Goal: Information Seeking & Learning: Learn about a topic

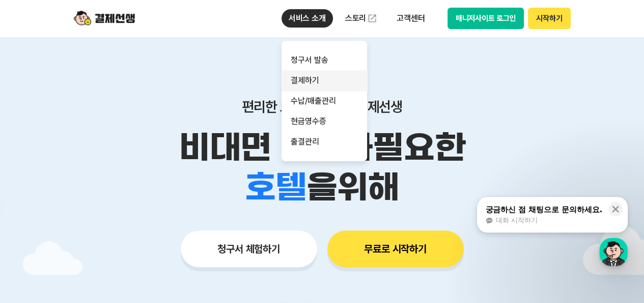
click at [314, 79] on link "결제하기" at bounding box center [325, 80] width 86 height 20
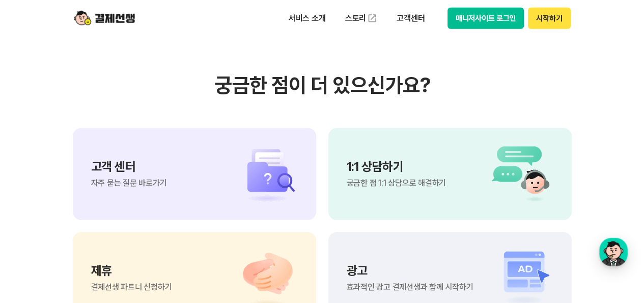
scroll to position [2852, 0]
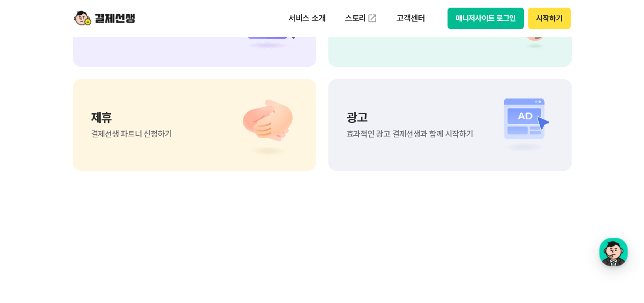
click at [189, 67] on div "고객 센터 자주 묻는 질문 바로가기" at bounding box center [194, 21] width 243 height 92
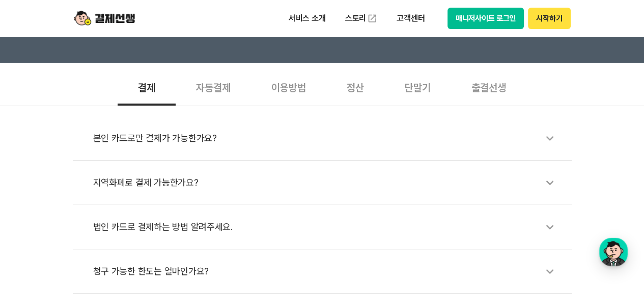
scroll to position [306, 0]
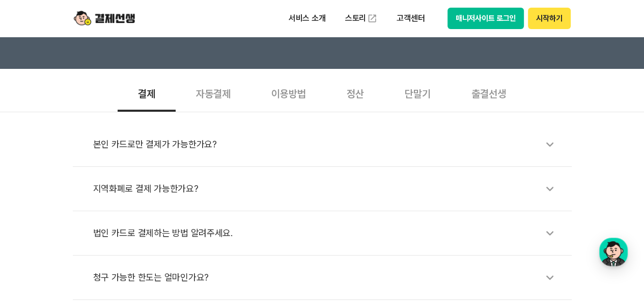
click at [294, 94] on div "이용방법" at bounding box center [288, 93] width 75 height 38
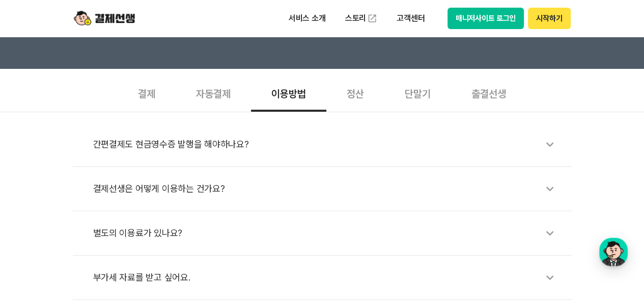
scroll to position [357, 0]
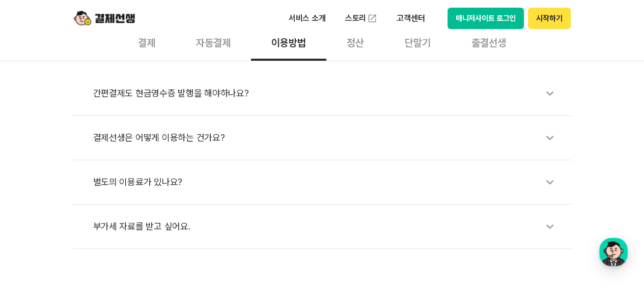
click at [149, 174] on div "별도의 이용료가 있나요?" at bounding box center [327, 181] width 469 height 23
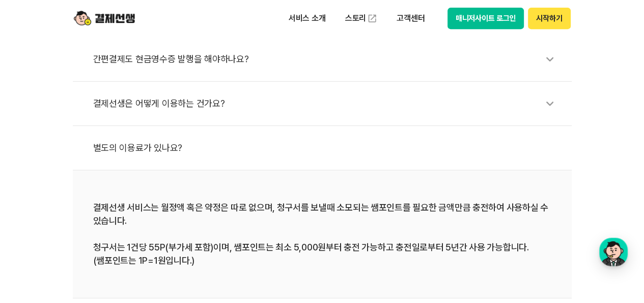
scroll to position [407, 0]
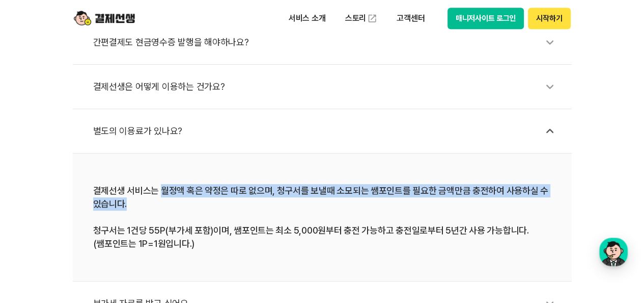
drag, startPoint x: 161, startPoint y: 190, endPoint x: 384, endPoint y: 202, distance: 223.4
click at [384, 202] on div "결제선생 서비스는 월정액 혹은 약정은 따로 없으며, 청구서를 보낼때 소모되는 쌤포인트를 필요한 금액만큼 충전하여 사용하실 수 있습니다. 청구서…" at bounding box center [322, 217] width 458 height 66
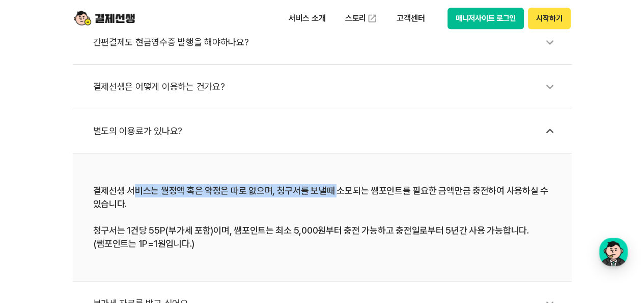
drag, startPoint x: 133, startPoint y: 192, endPoint x: 331, endPoint y: 192, distance: 197.6
click at [331, 192] on div "결제선생 서비스는 월정액 혹은 약정은 따로 없으며, 청구서를 보낼때 소모되는 쌤포인트를 필요한 금액만큼 충전하여 사용하실 수 있습니다. 청구서…" at bounding box center [322, 217] width 458 height 66
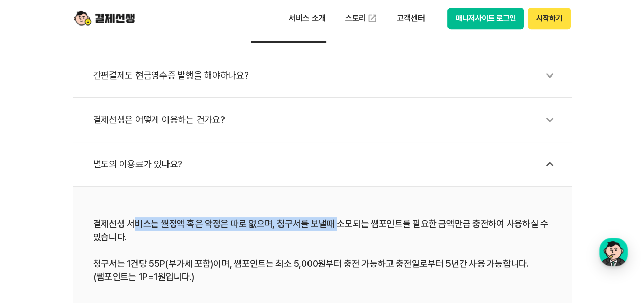
scroll to position [255, 0]
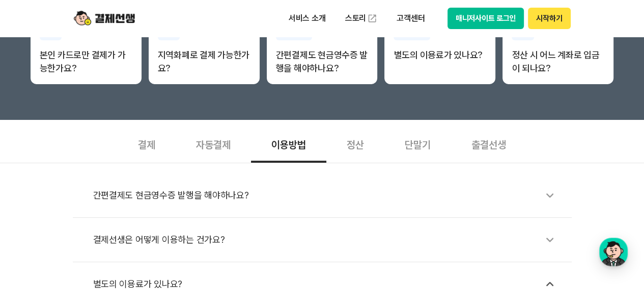
click at [360, 141] on div "정산" at bounding box center [355, 144] width 58 height 38
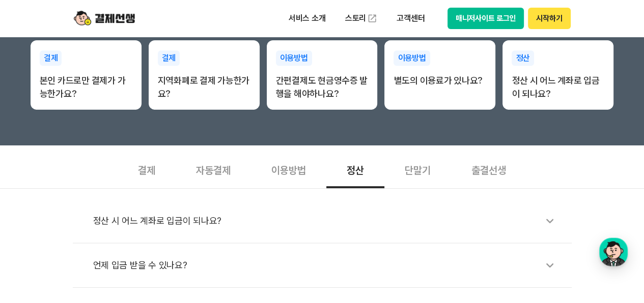
scroll to position [306, 0]
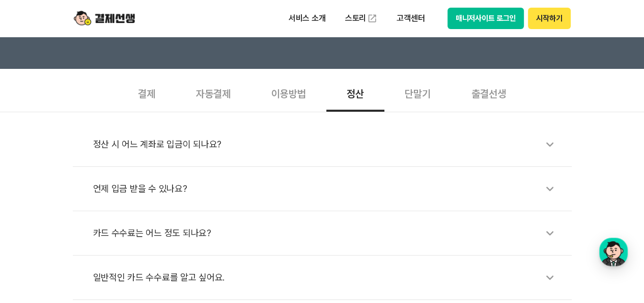
click at [506, 85] on div "출결선생" at bounding box center [488, 93] width 75 height 38
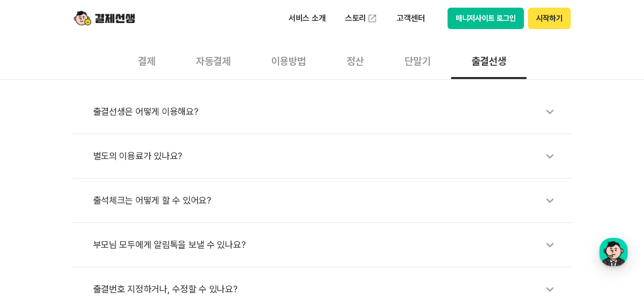
scroll to position [357, 0]
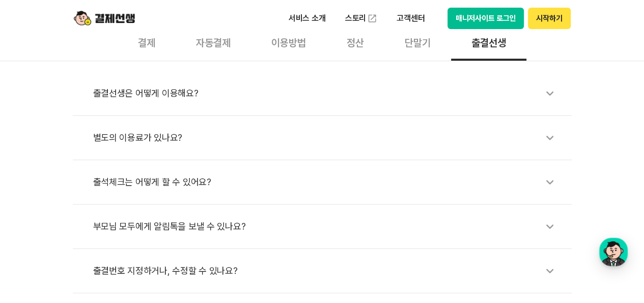
click at [141, 135] on div "별도의 이용료가 있나요?" at bounding box center [327, 137] width 469 height 23
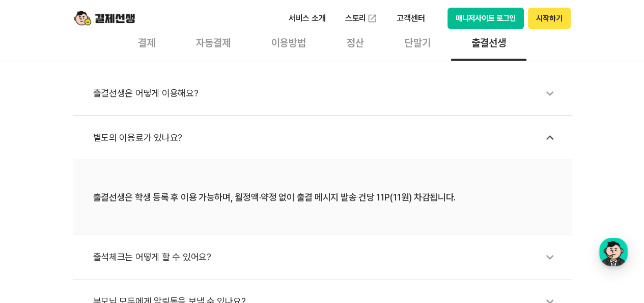
click at [141, 135] on div "별도의 이용료가 있나요?" at bounding box center [327, 137] width 469 height 23
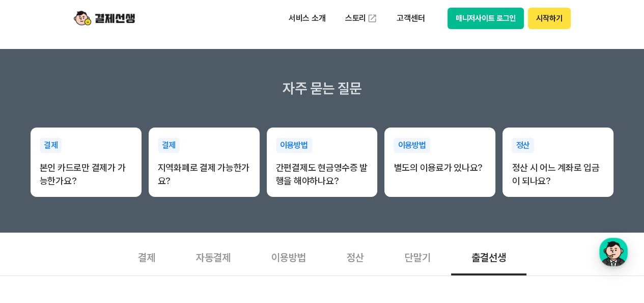
scroll to position [51, 0]
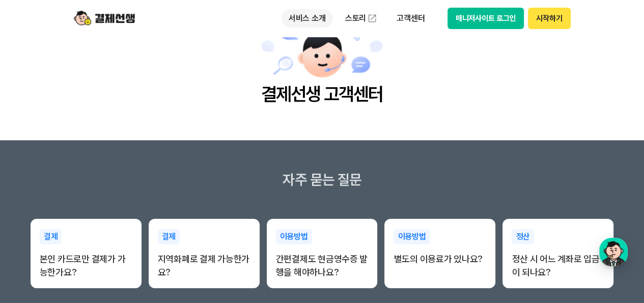
click at [307, 11] on p "서비스 소개" at bounding box center [307, 18] width 51 height 18
click at [487, 127] on main "결제선생 고객센터" at bounding box center [322, 63] width 644 height 154
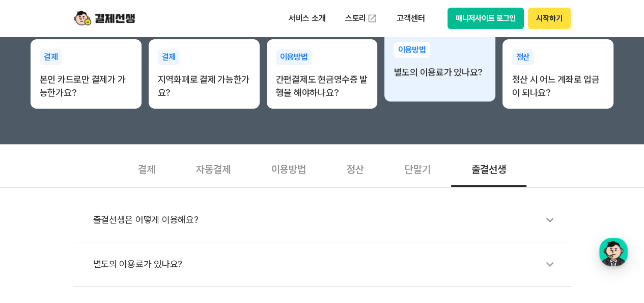
scroll to position [153, 0]
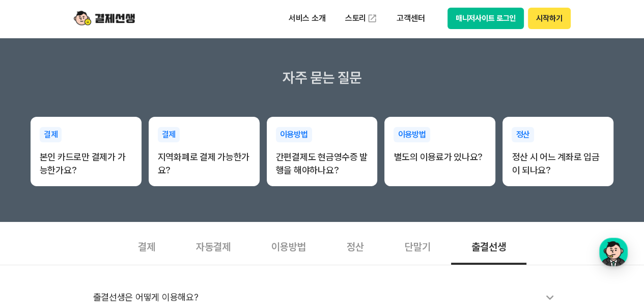
click at [428, 261] on div "단말기" at bounding box center [418, 246] width 67 height 38
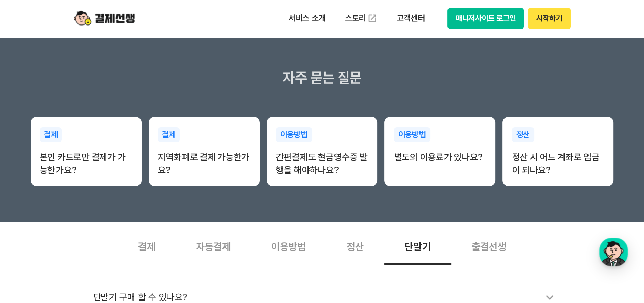
click at [416, 242] on div "단말기" at bounding box center [418, 246] width 67 height 38
click at [365, 245] on div "정산" at bounding box center [355, 246] width 58 height 38
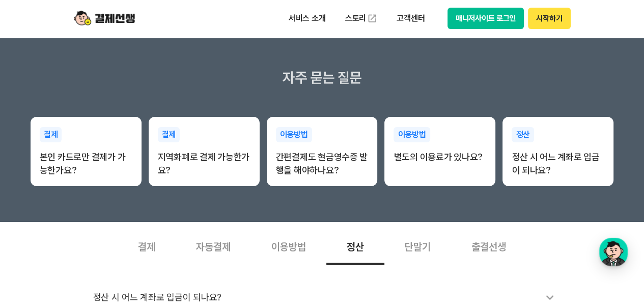
click at [272, 255] on div "이용방법" at bounding box center [288, 246] width 75 height 38
